Goal: Information Seeking & Learning: Learn about a topic

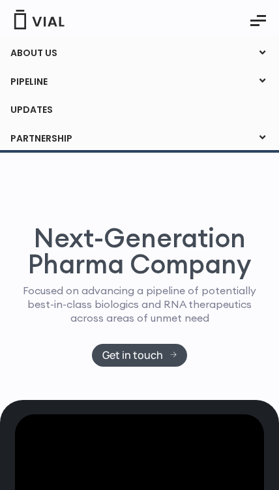
click at [46, 53] on link "ABOUT US" at bounding box center [139, 53] width 279 height 22
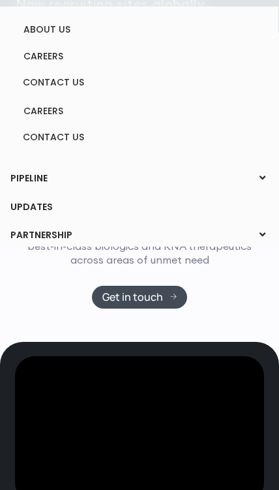
scroll to position [65, 0]
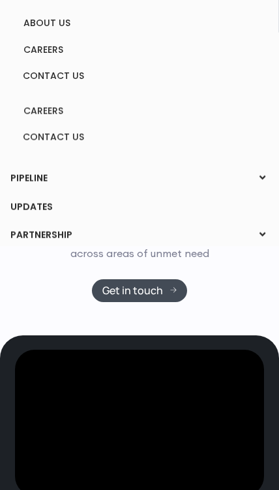
click at [264, 232] on icon at bounding box center [263, 234] width 18 height 17
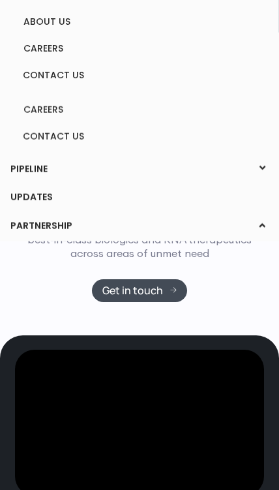
scroll to position [65, 0]
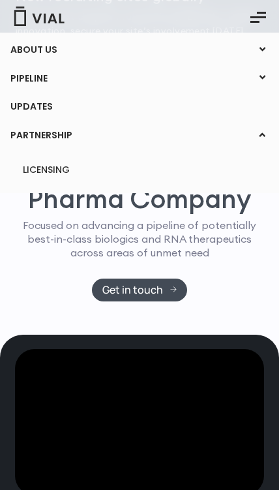
click at [255, 40] on link "ABOUT US" at bounding box center [139, 50] width 279 height 22
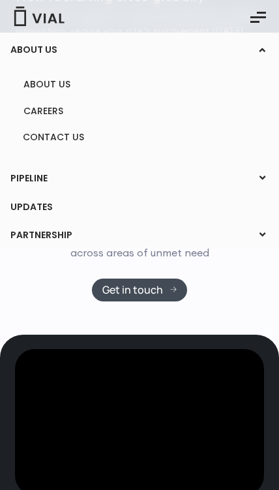
click at [43, 88] on link "ABOUT US" at bounding box center [139, 84] width 252 height 20
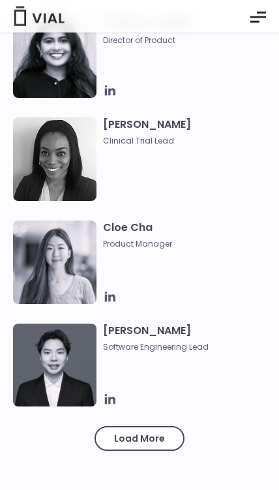
scroll to position [1635, 0]
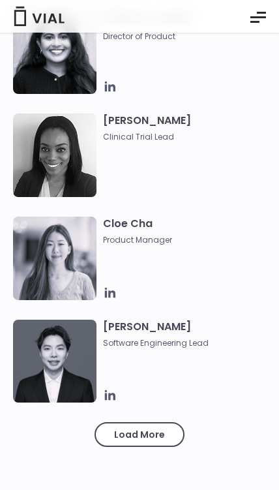
click at [126, 435] on span "Load More" at bounding box center [139, 434] width 51 height 14
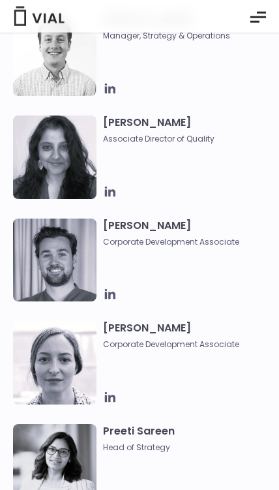
scroll to position [3484, 0]
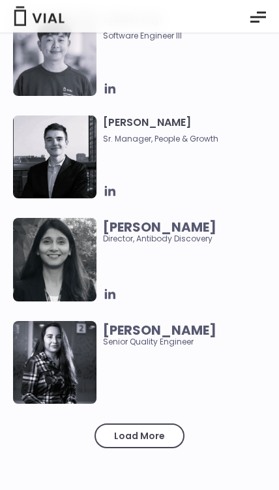
click at [118, 442] on span "Load More" at bounding box center [139, 436] width 51 height 14
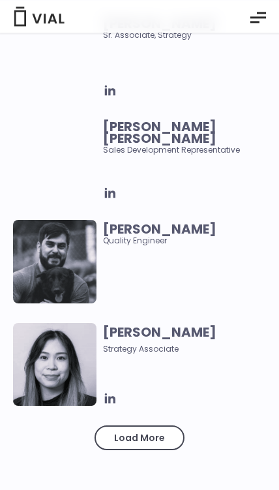
scroll to position [5952, 0]
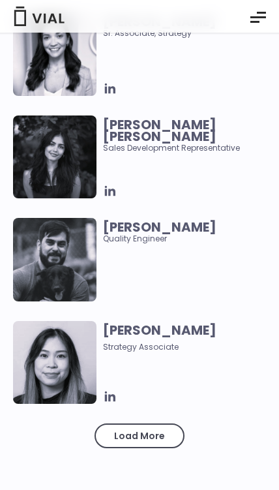
click at [127, 439] on span "Load More" at bounding box center [139, 436] width 51 height 14
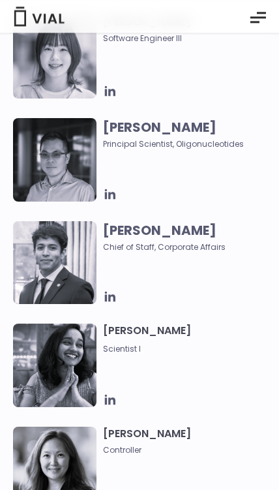
scroll to position [4817, 0]
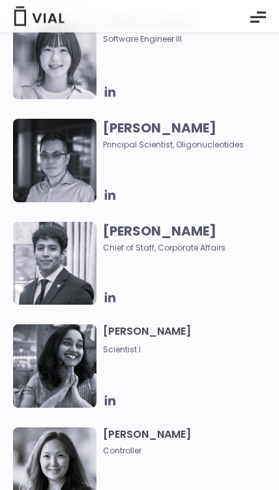
click at [178, 133] on b "[PERSON_NAME]" at bounding box center [160, 128] width 114 height 18
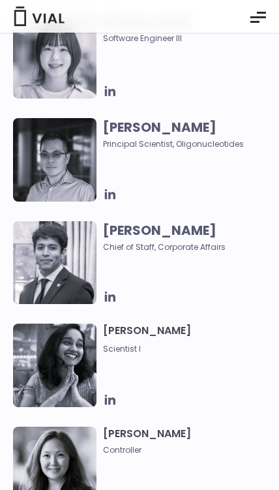
click at [115, 196] on icon at bounding box center [109, 194] width 10 height 10
click at [112, 194] on icon at bounding box center [110, 194] width 14 height 14
